Goal: Task Accomplishment & Management: Manage account settings

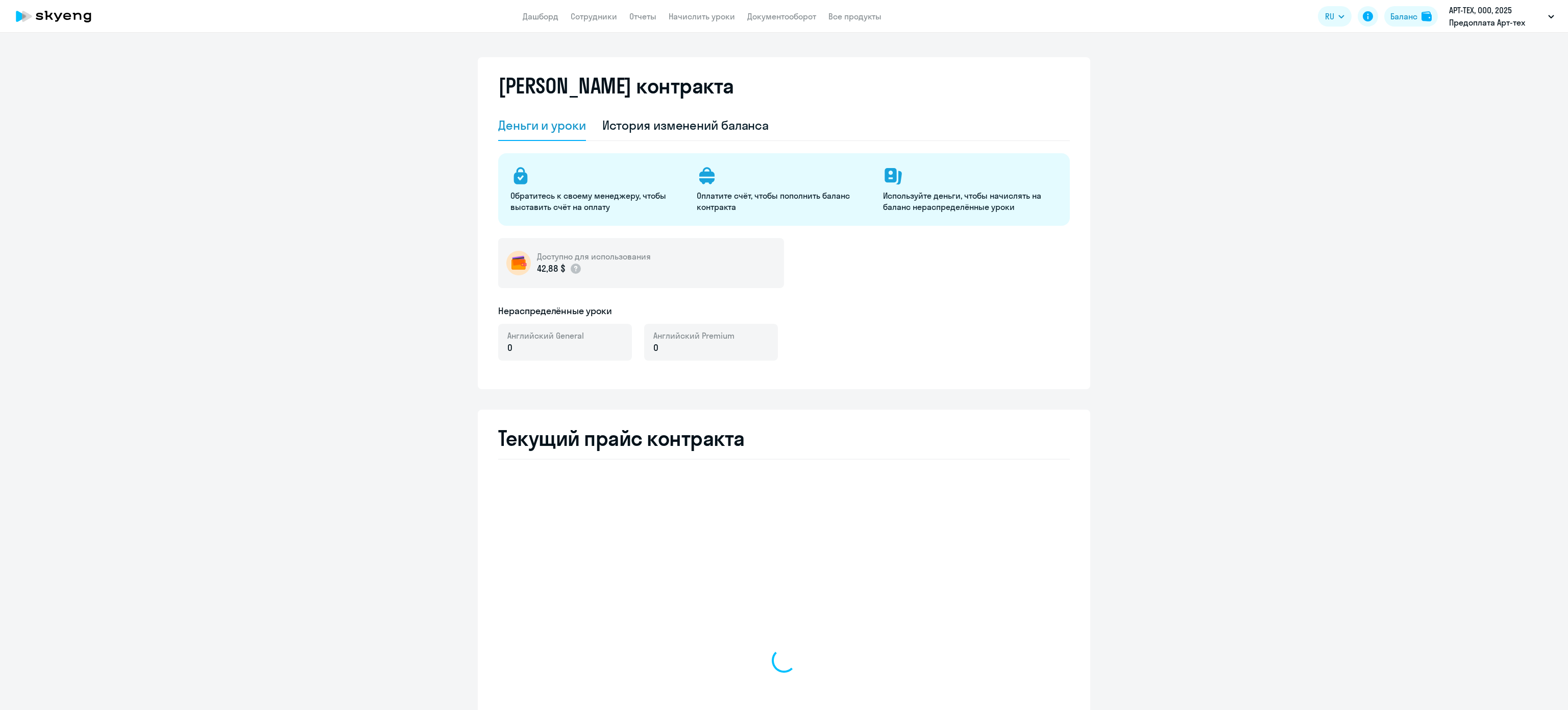
select select "english_adult_not_native_speaker"
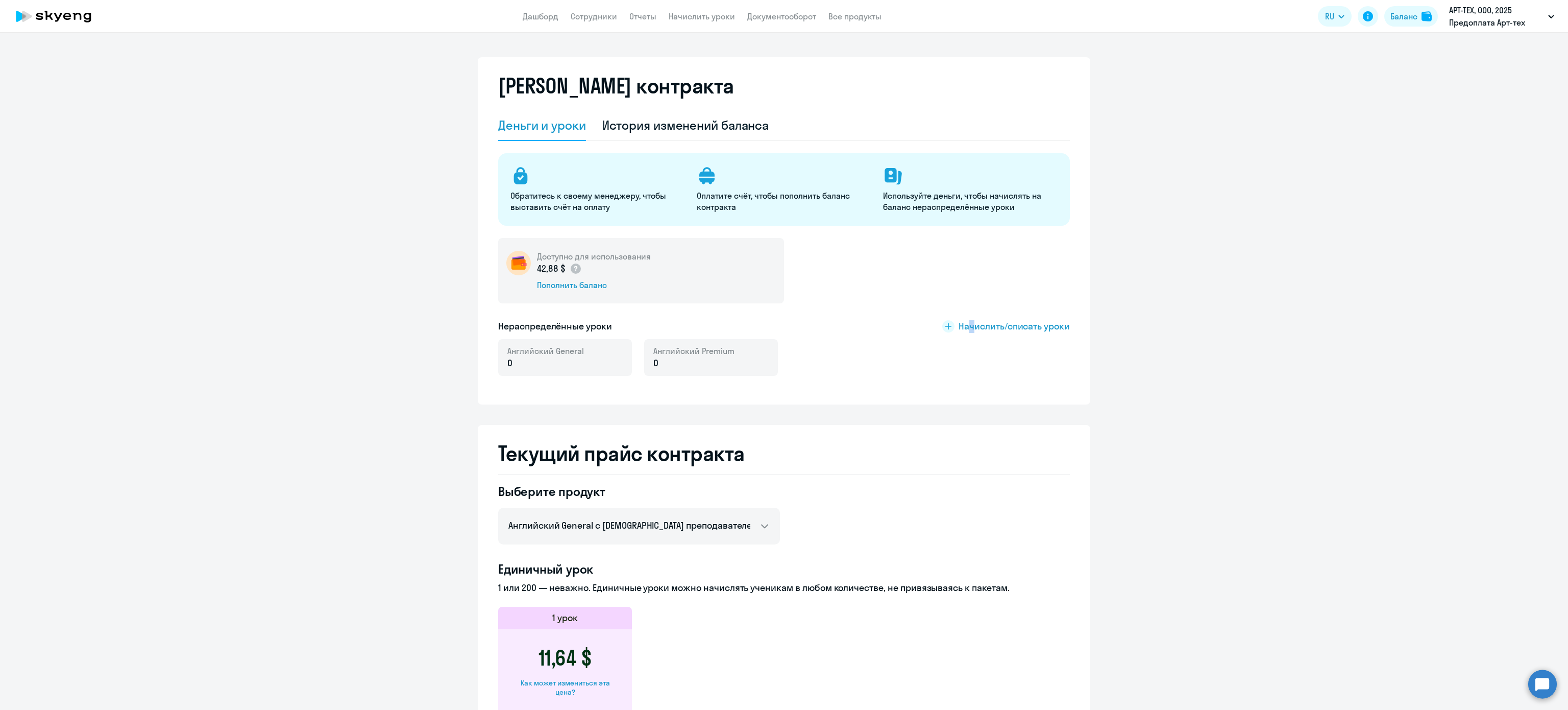
click at [964, 314] on div "Доступно для использования 42,88 $ Пополнить баланс Нераспределённые уроки Начи…" at bounding box center [784, 312] width 572 height 150
click at [964, 324] on span "Начислить/списать уроки" at bounding box center [1014, 326] width 111 height 13
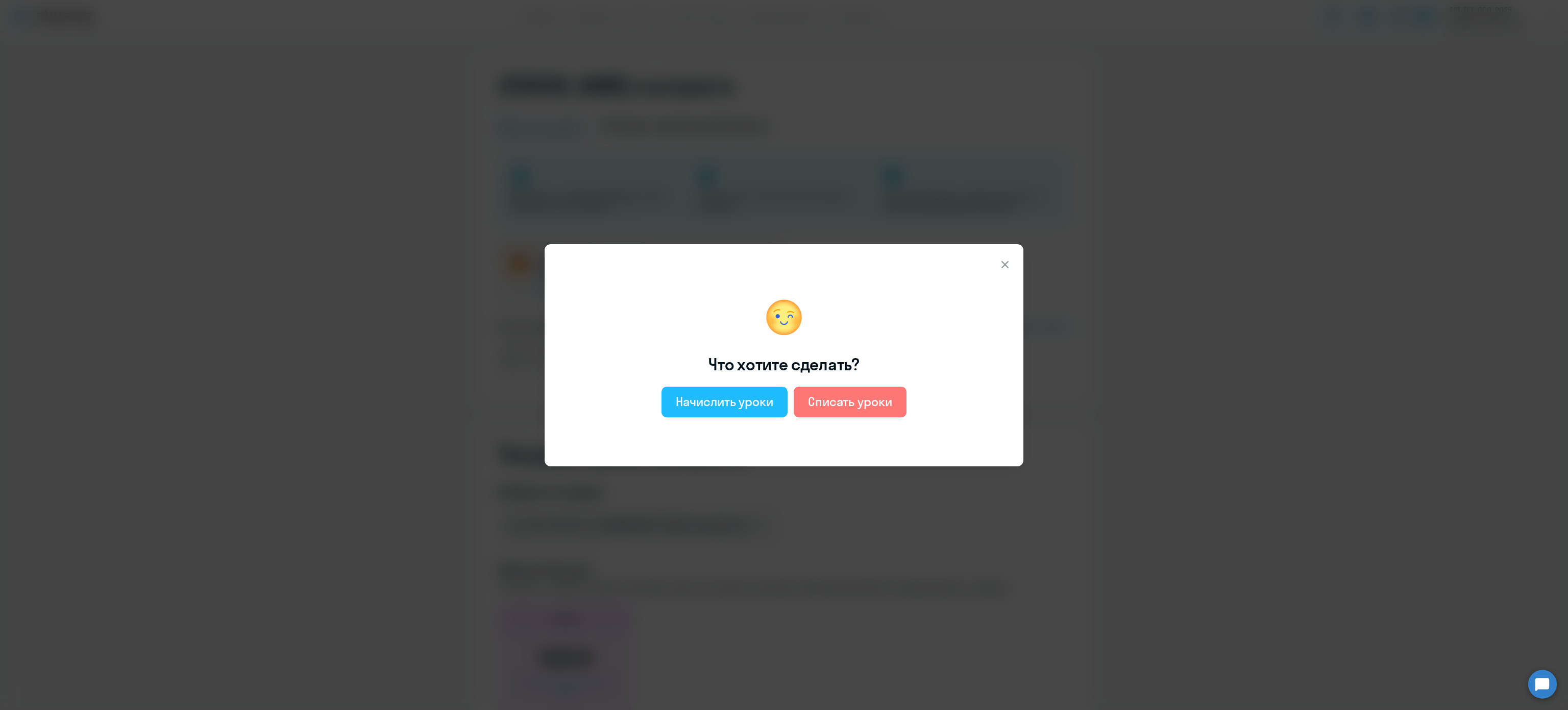
click at [737, 401] on div "Начислить уроки" at bounding box center [725, 401] width 98 height 16
select select "english_adult_not_native_speaker"
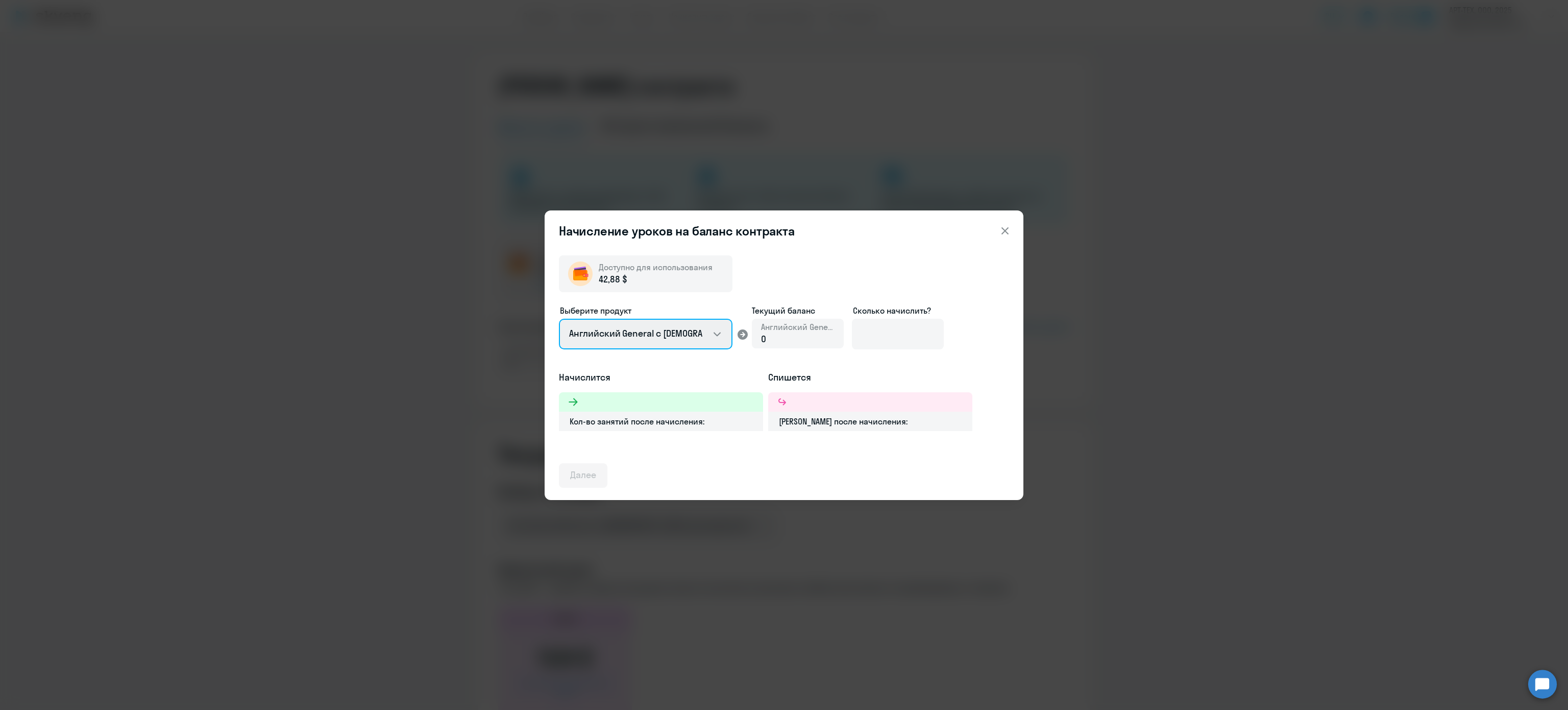
click at [665, 330] on select "Английский General с русскоговорящим преподавателем Премиум английский с русско…" at bounding box center [646, 334] width 174 height 31
click at [1083, 213] on div "Начисление уроков на баланс контракта Доступно для использования 42,88 $ Выбери…" at bounding box center [784, 355] width 1568 height 710
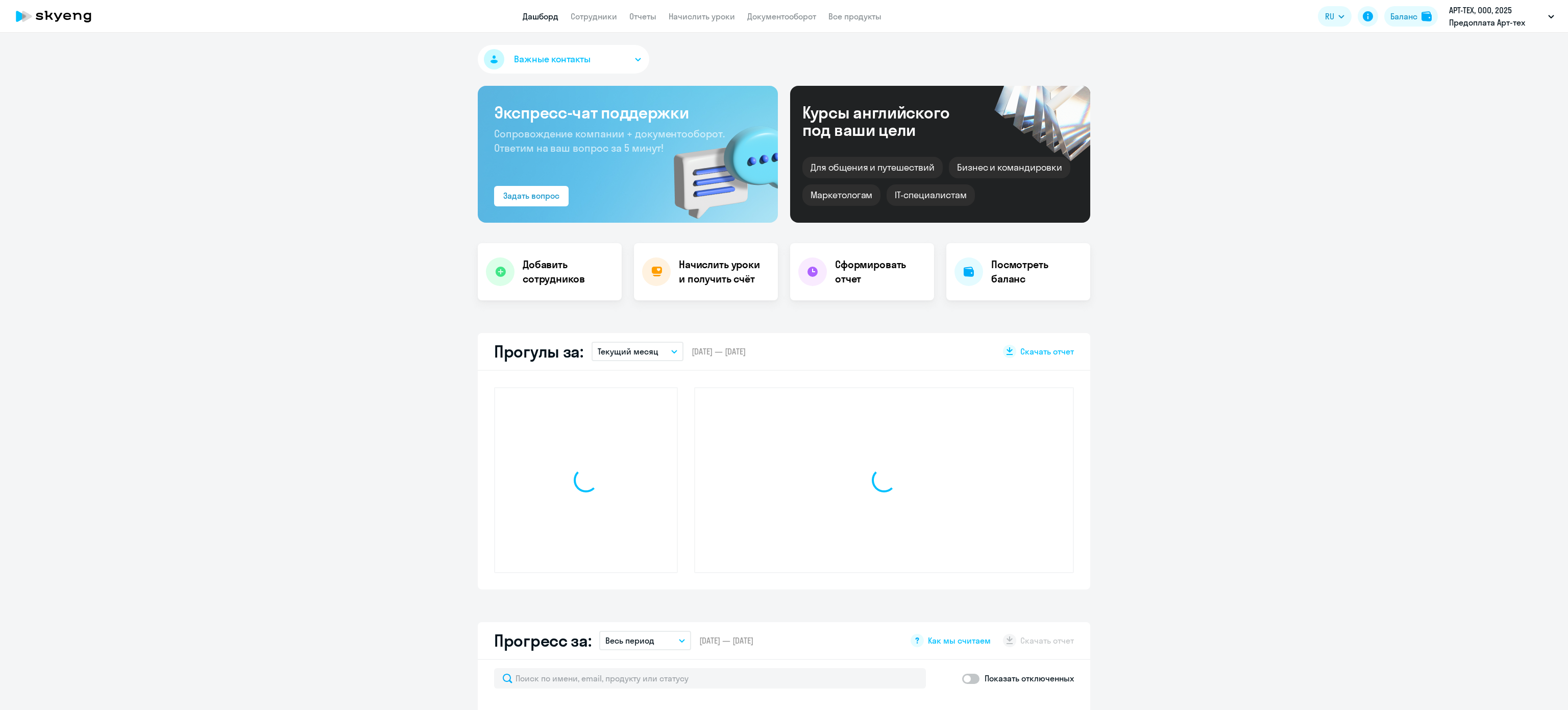
select select "30"
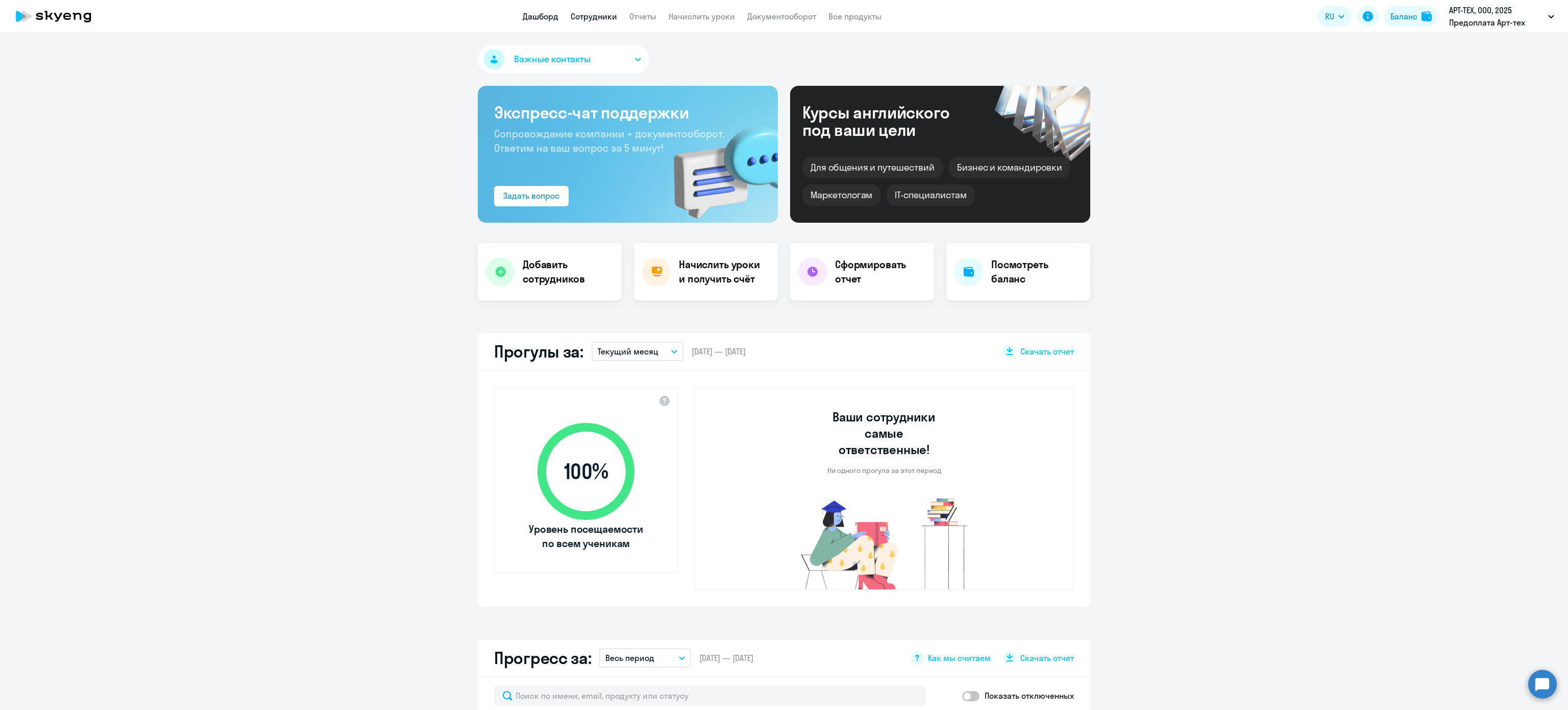
click at [594, 16] on link "Сотрудники" at bounding box center [594, 16] width 46 height 10
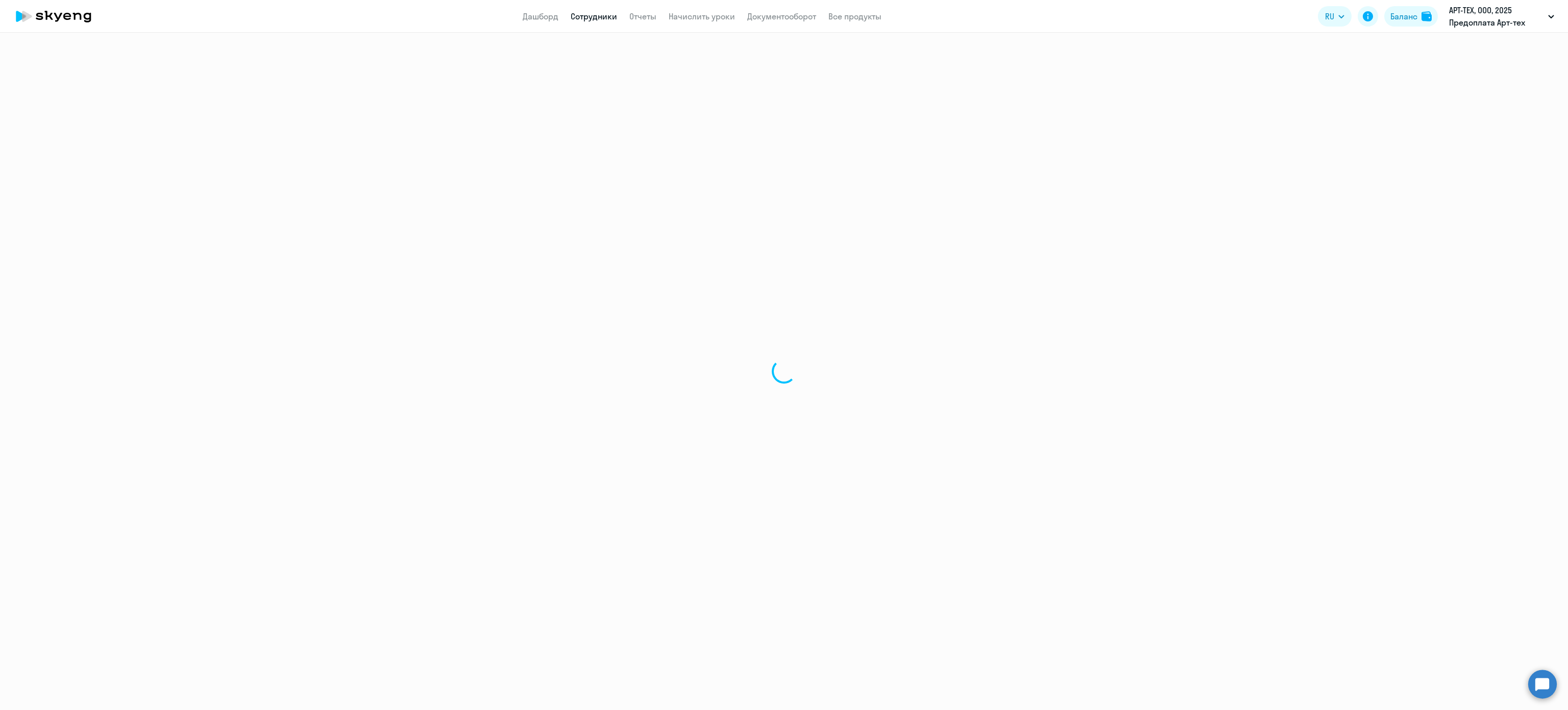
select select "30"
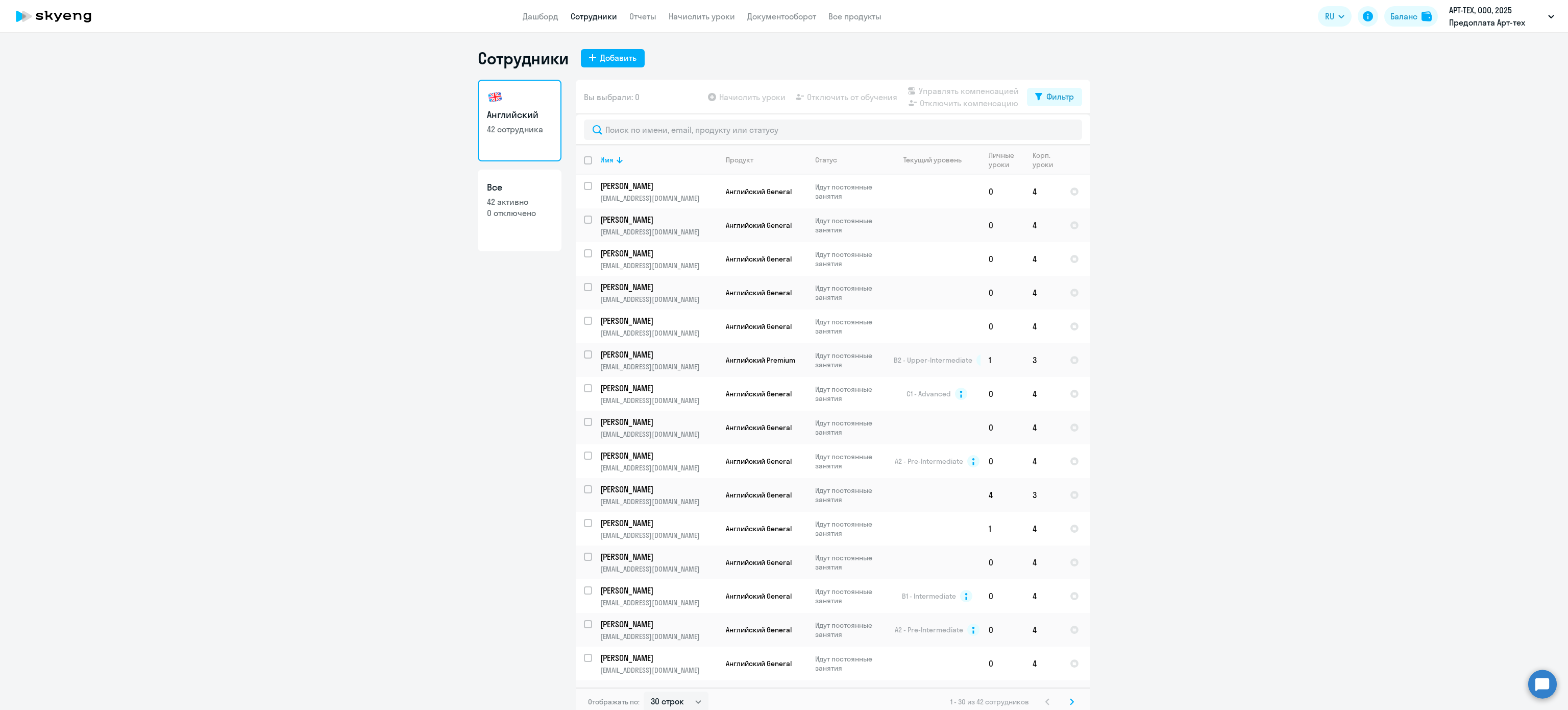
click at [529, 213] on p "0 отключено" at bounding box center [520, 213] width 65 height 11
select select "30"
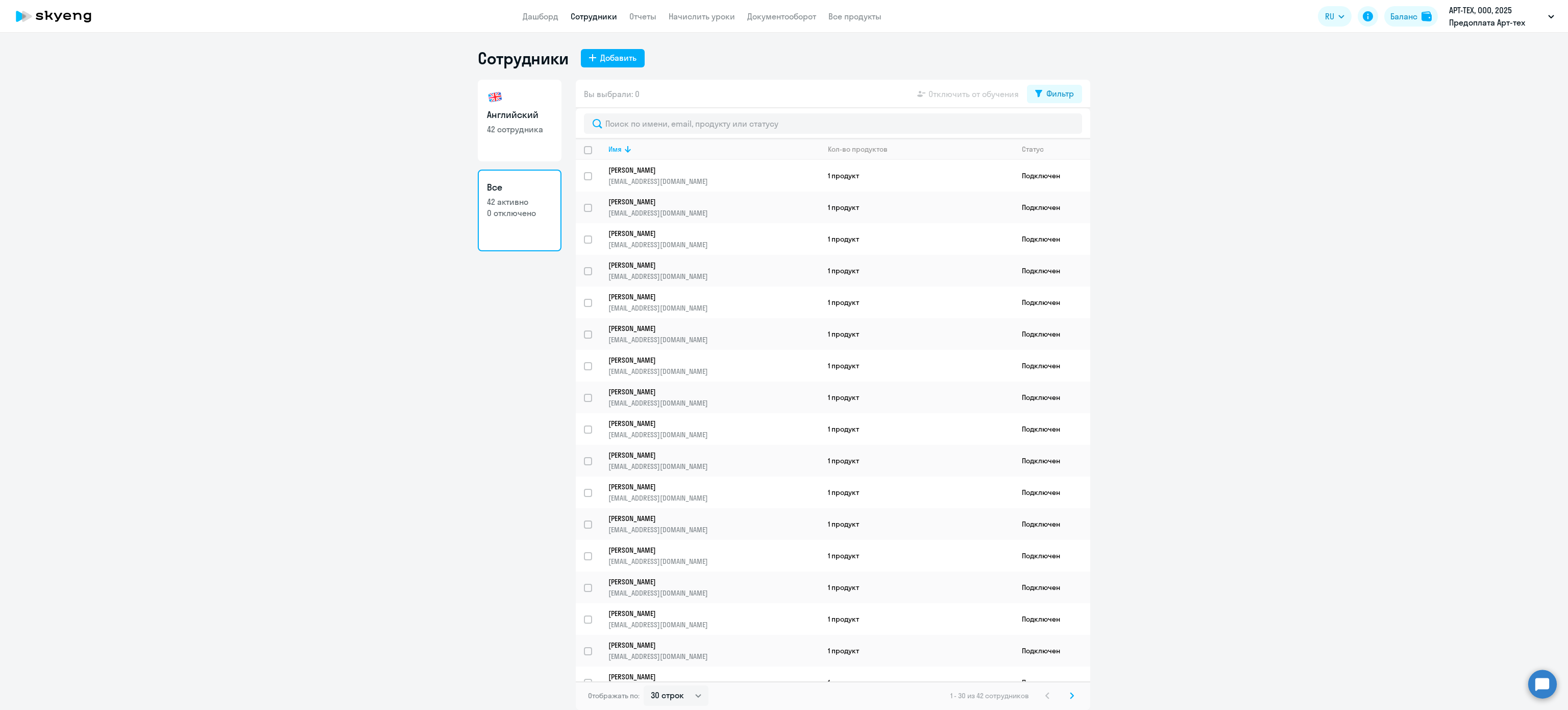
click at [518, 127] on p "42 сотрудника" at bounding box center [520, 129] width 65 height 11
select select "30"
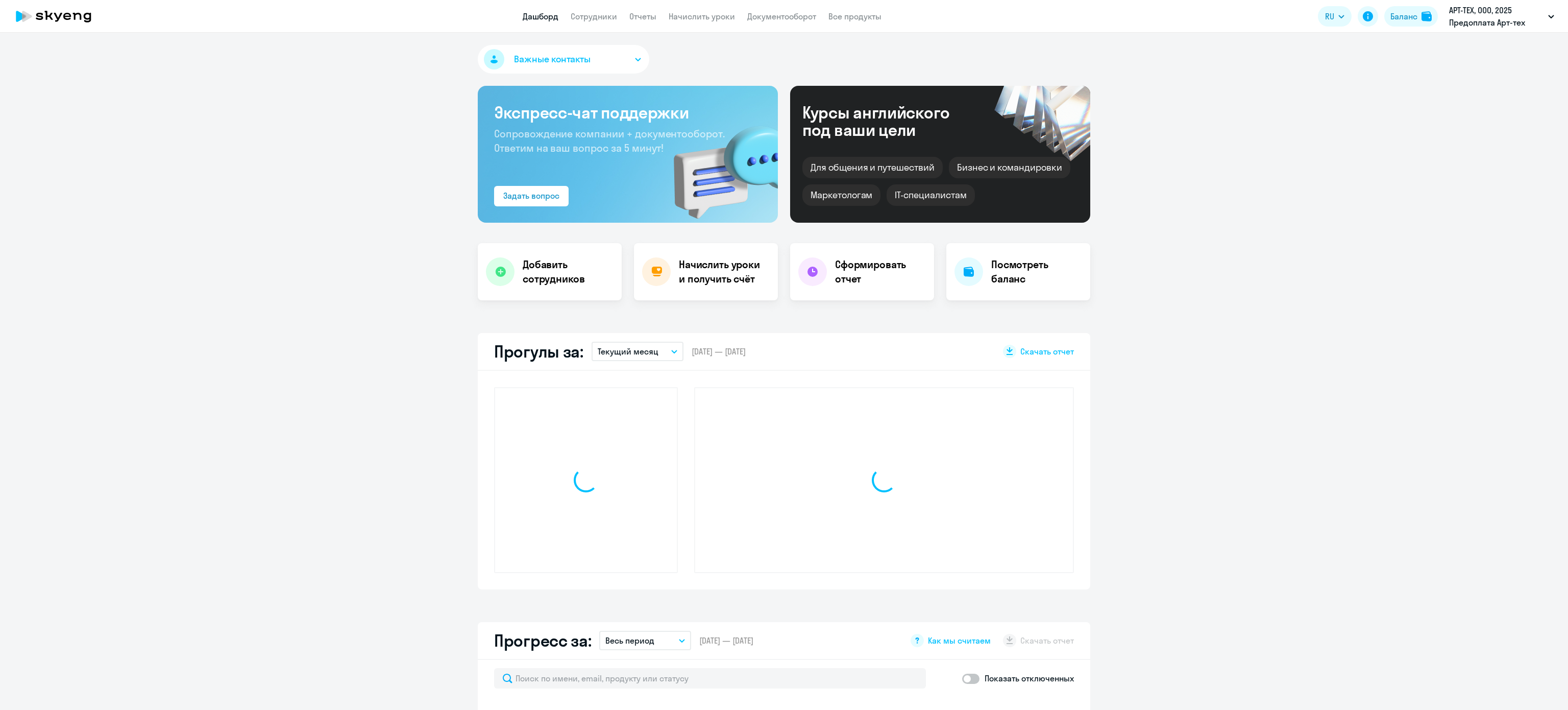
select select "30"
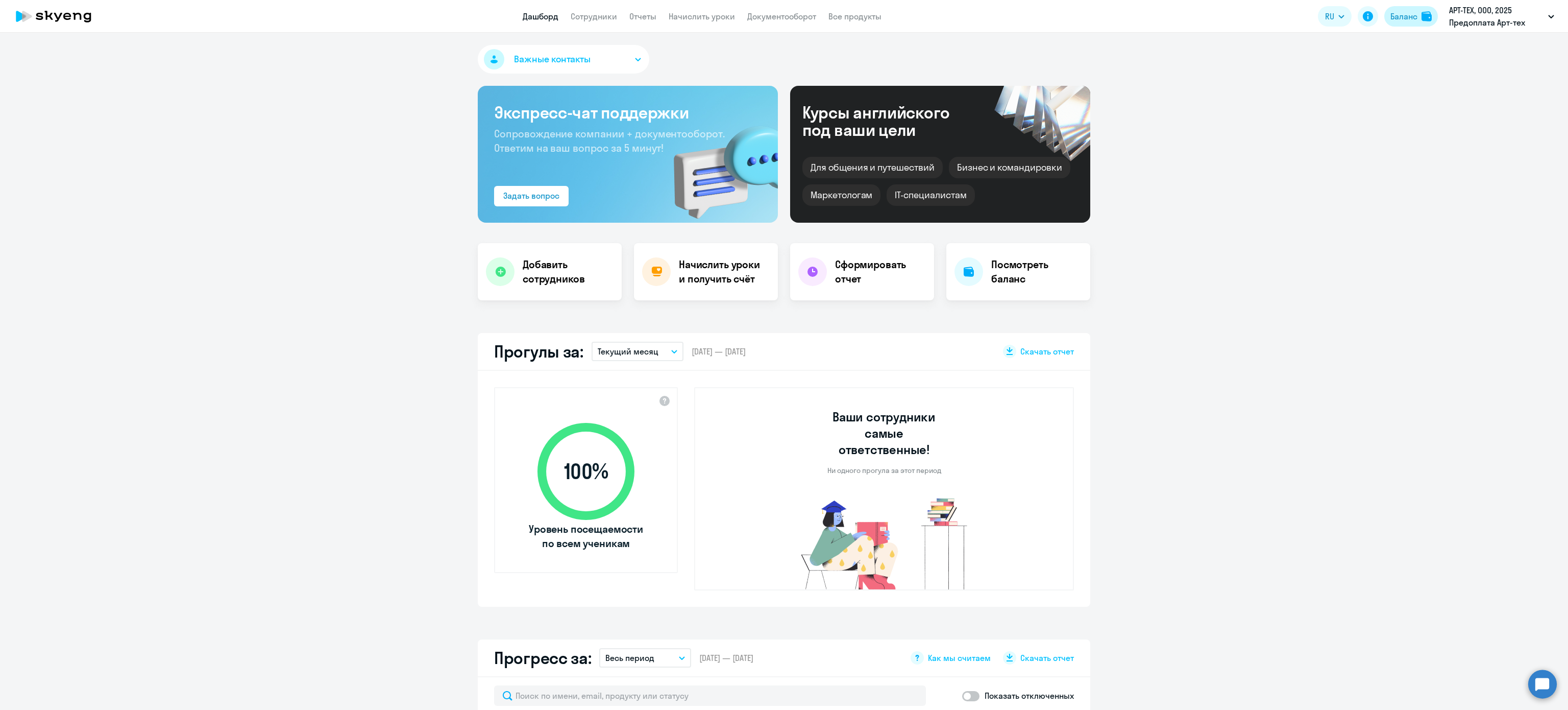
click at [1401, 13] on div "Баланс" at bounding box center [1404, 16] width 27 height 13
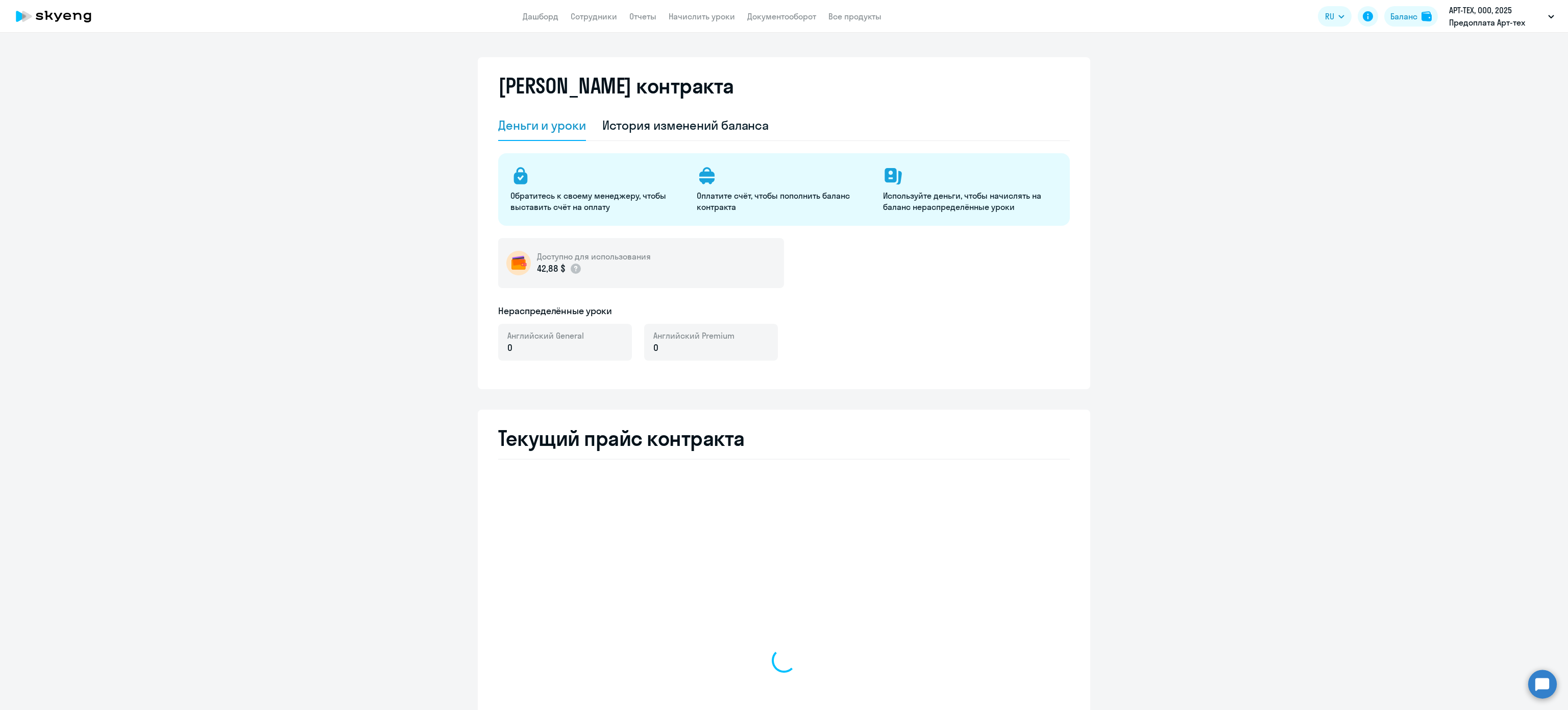
select select "english_adult_not_native_speaker"
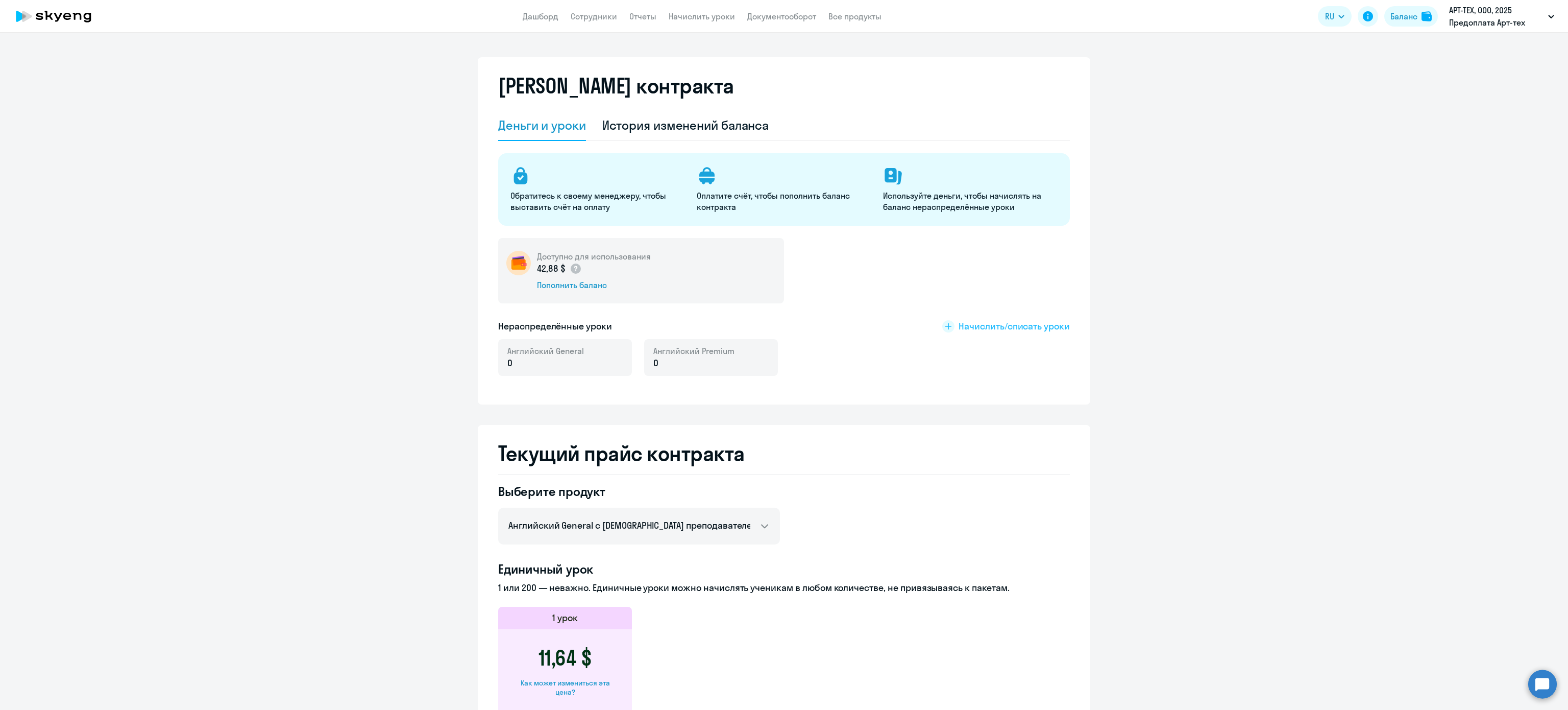
click at [978, 322] on span "Начислить/списать уроки" at bounding box center [1014, 326] width 111 height 13
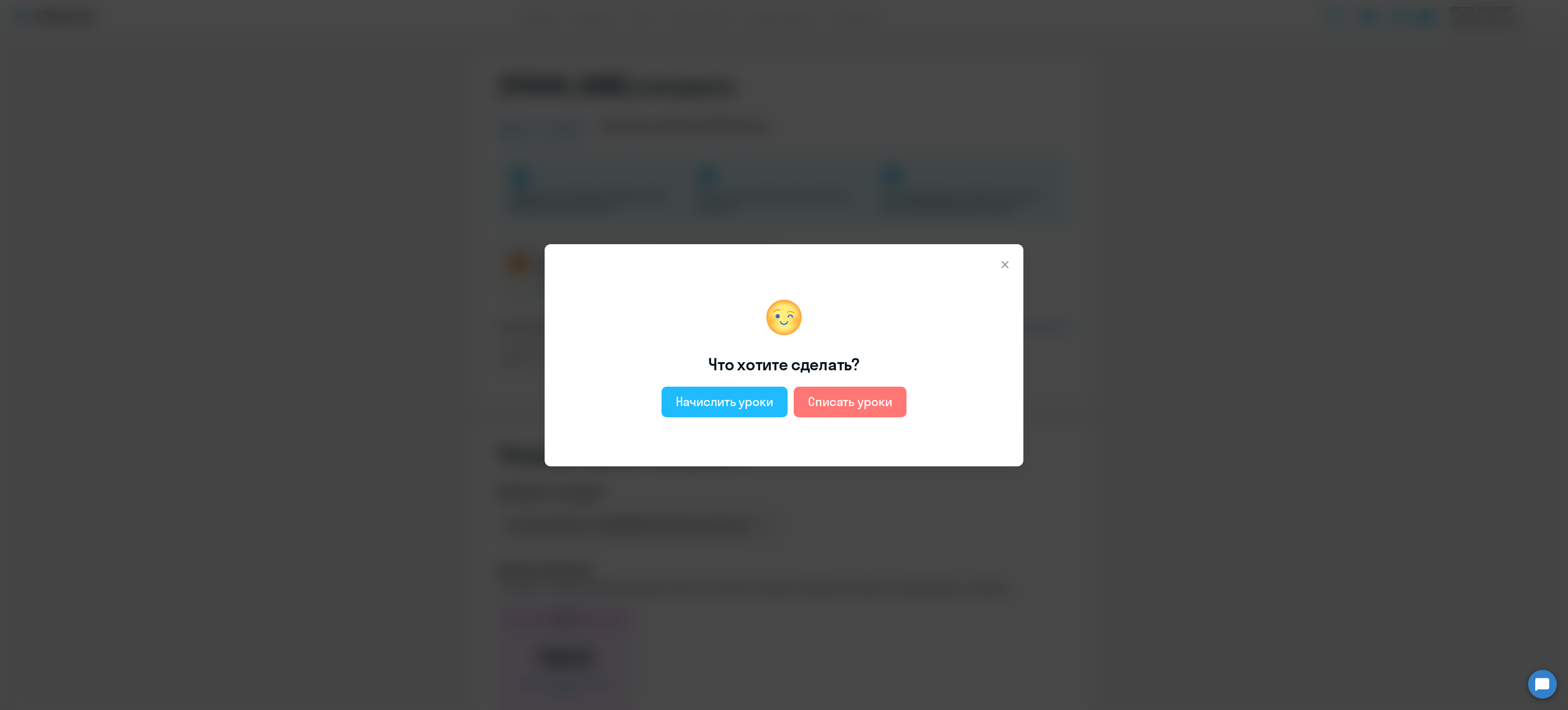
click at [715, 398] on div "Начислить уроки" at bounding box center [725, 401] width 98 height 16
select select "english_adult_not_native_speaker"
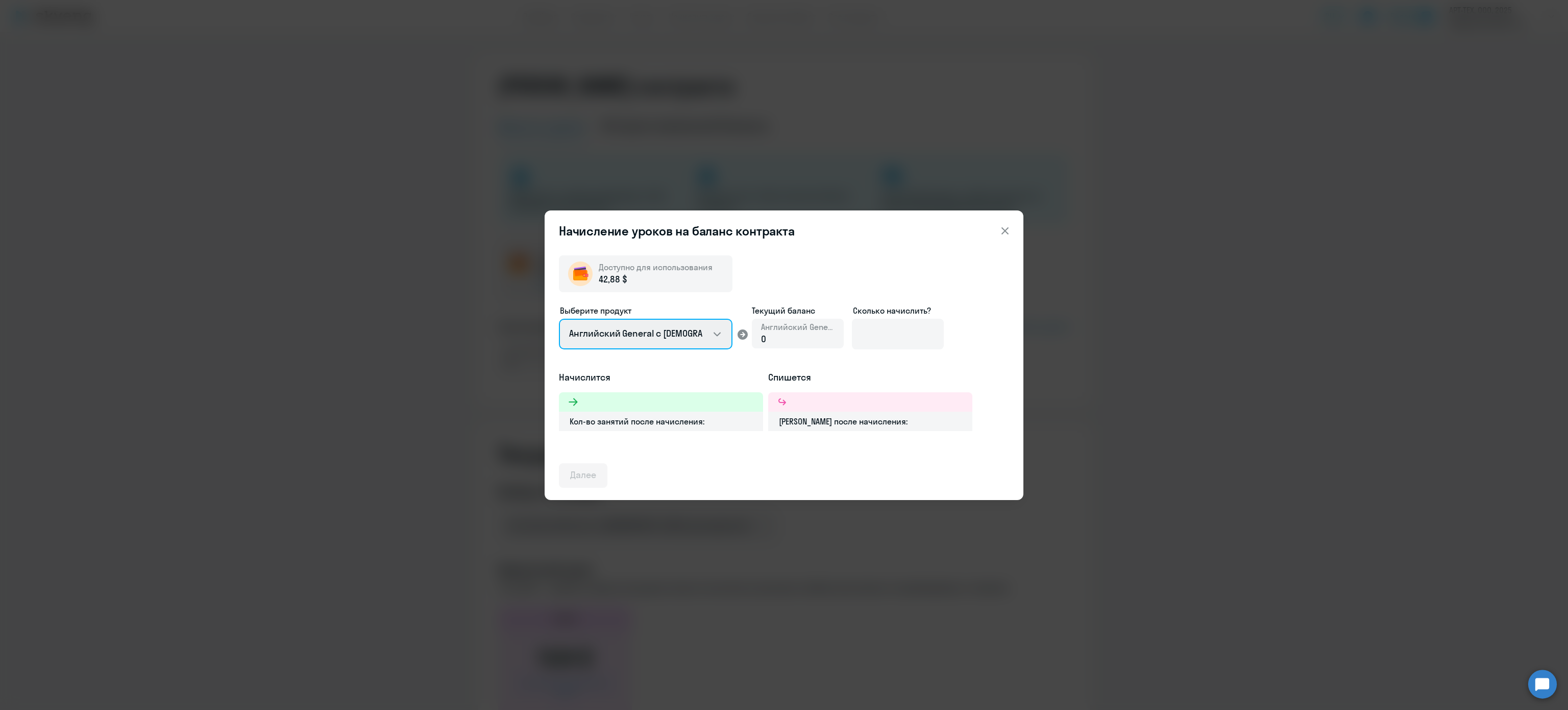
click at [614, 328] on select "Английский General с русскоговорящим преподавателем Премиум английский с русско…" at bounding box center [646, 334] width 174 height 31
click at [1133, 406] on div "Начисление уроков на баланс контракта Доступно для использования 42,88 $ Выбери…" at bounding box center [784, 355] width 1568 height 710
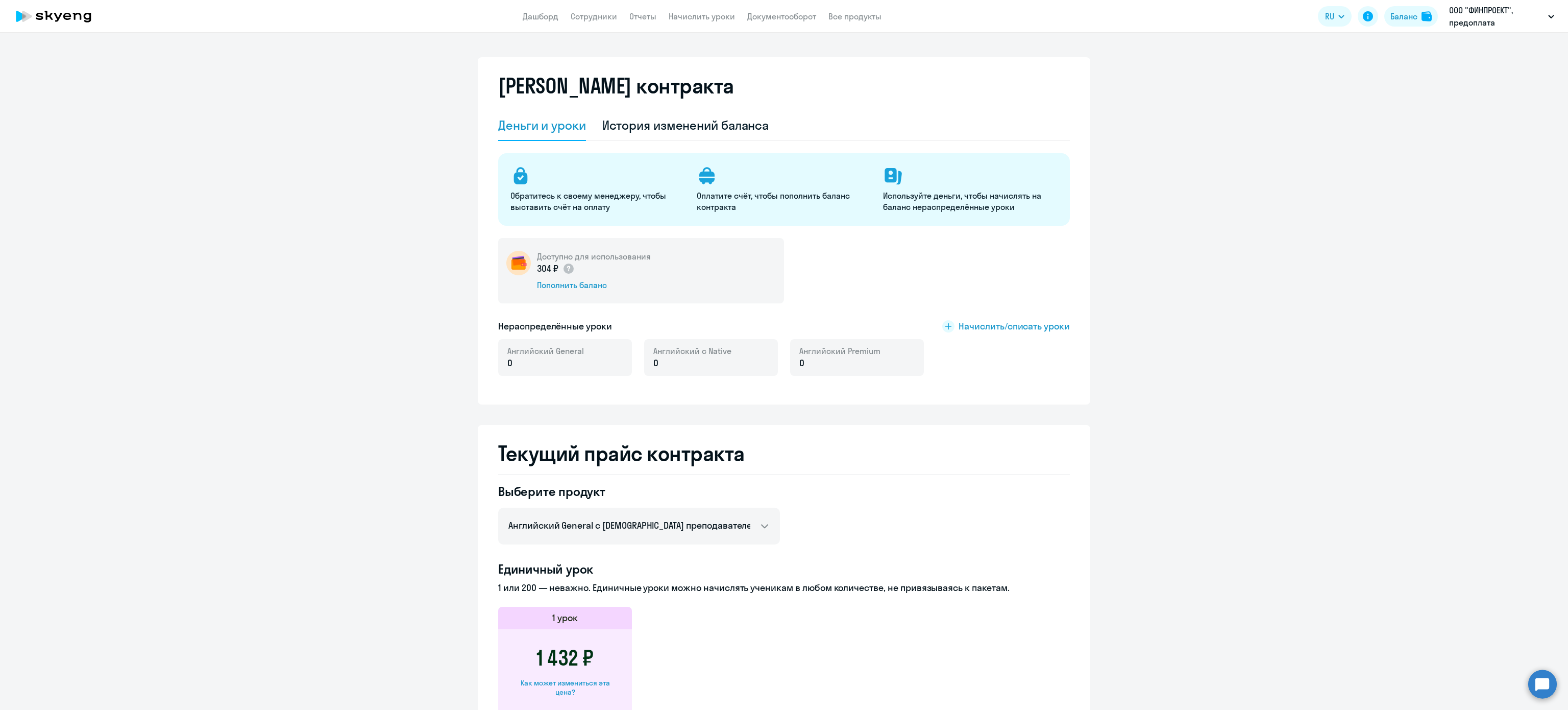
select select "english_adult_not_native_speaker"
click at [1046, 325] on span "Начислить/списать уроки" at bounding box center [1014, 326] width 111 height 13
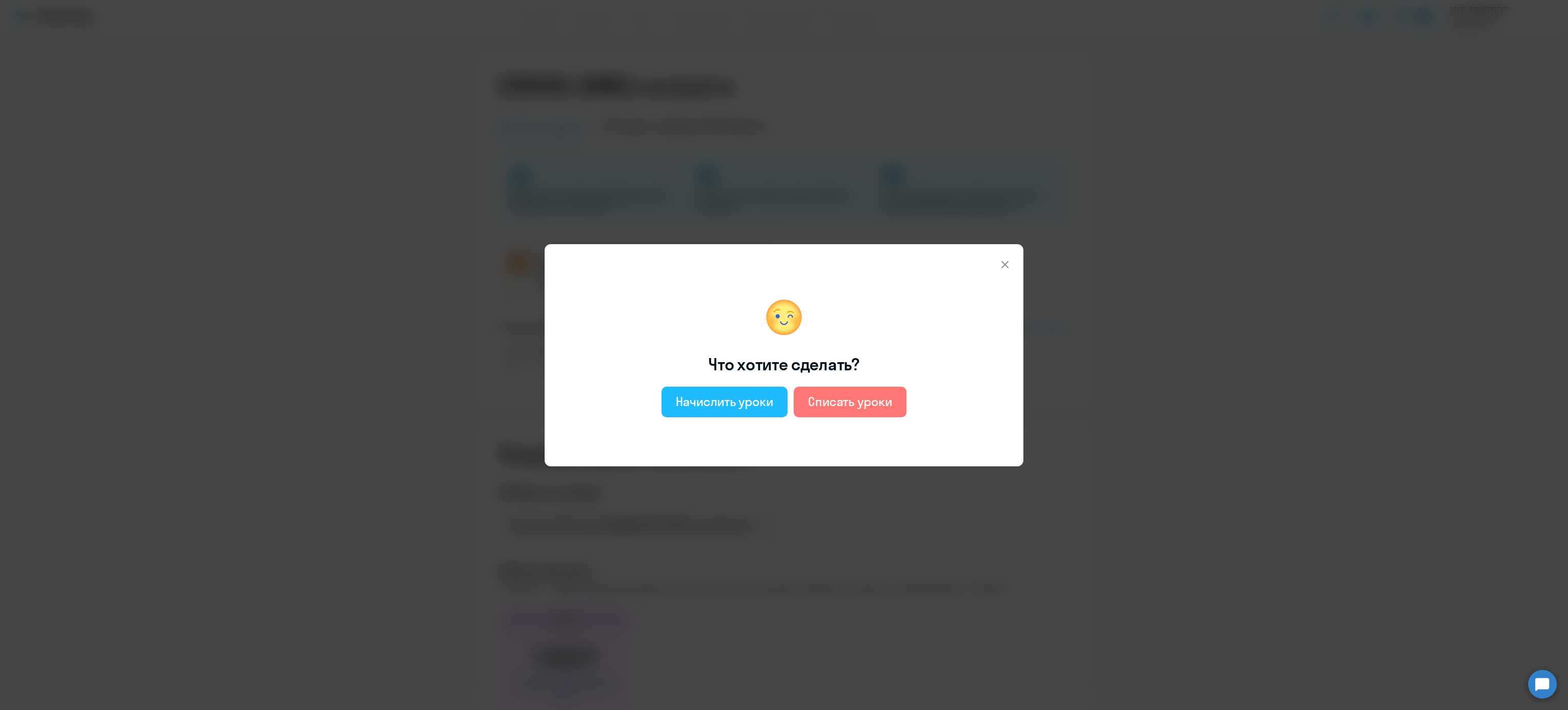
click at [716, 400] on div "Начислить уроки" at bounding box center [725, 401] width 98 height 16
select select "english_adult_not_native_speaker"
